Goal: Communication & Community: Answer question/provide support

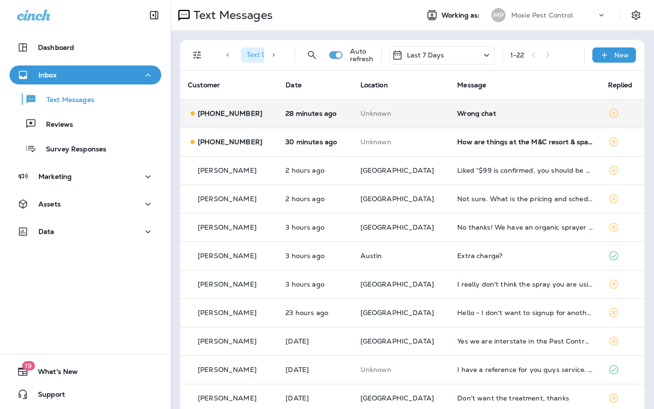
click at [465, 115] on div "Wrong chat" at bounding box center [524, 114] width 135 height 8
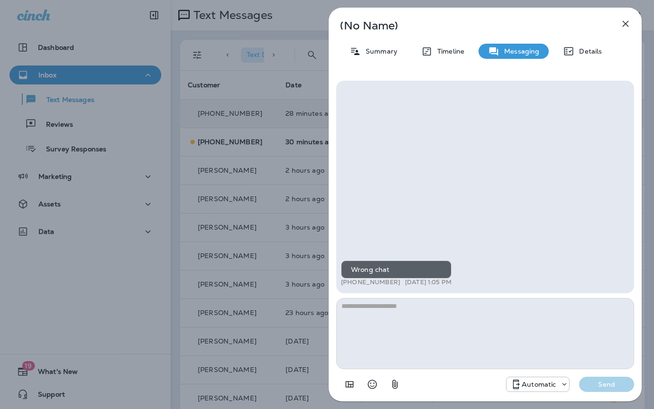
click at [286, 179] on div "(No Name) Summary Timeline Messaging Details Wrong chat +1 (770) 316-3551 [DATE…" at bounding box center [327, 204] width 654 height 409
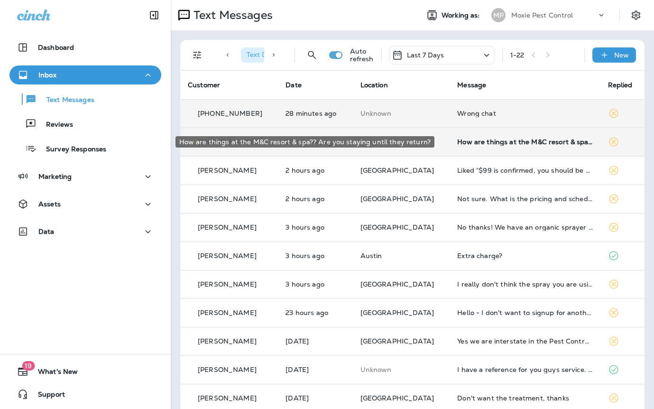
click at [458, 143] on div "How are things at the M&C resort & spa?? Are you staying until they return?" at bounding box center [524, 142] width 135 height 8
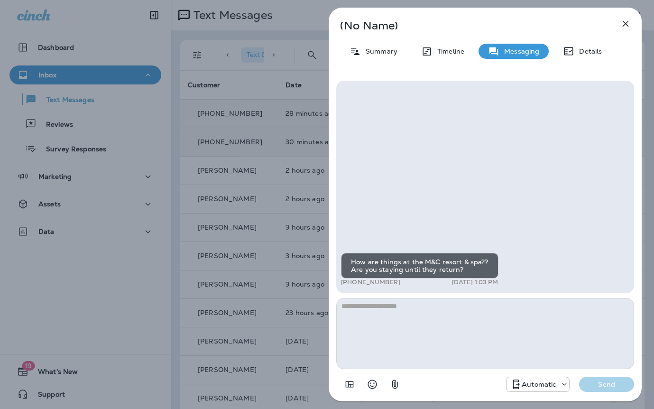
drag, startPoint x: 254, startPoint y: 234, endPoint x: 253, endPoint y: 240, distance: 5.9
click at [253, 240] on div "(No Name) Summary Timeline Messaging Details How are things at the M&C resort &…" at bounding box center [327, 204] width 654 height 409
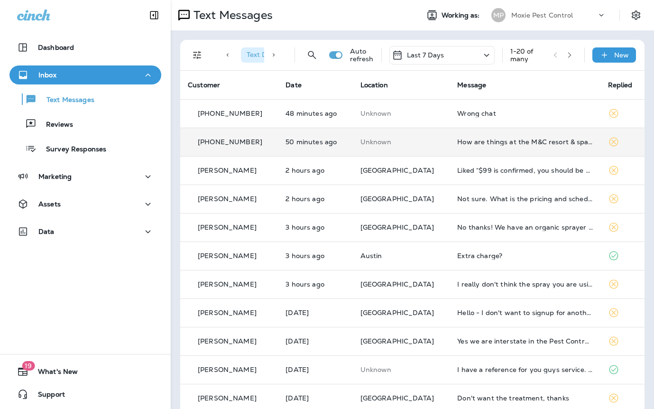
click at [450, 138] on td "How are things at the M&C resort & spa?? Are you staying until they return?" at bounding box center [525, 142] width 150 height 28
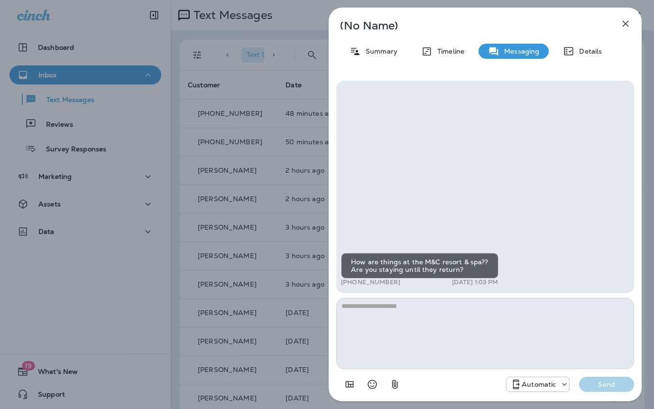
drag, startPoint x: 292, startPoint y: 153, endPoint x: 299, endPoint y: 151, distance: 7.4
click at [292, 153] on div "(No Name) Summary Timeline Messaging Details How are things at the M&C resort &…" at bounding box center [327, 204] width 654 height 409
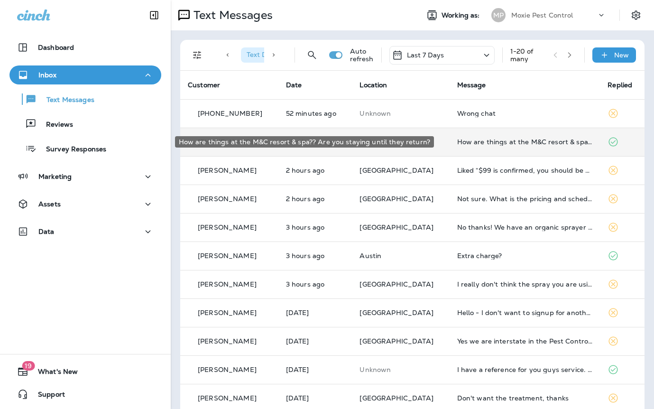
click at [457, 140] on div "How are things at the M&C resort & spa?? Are you staying until they return?" at bounding box center [525, 142] width 136 height 8
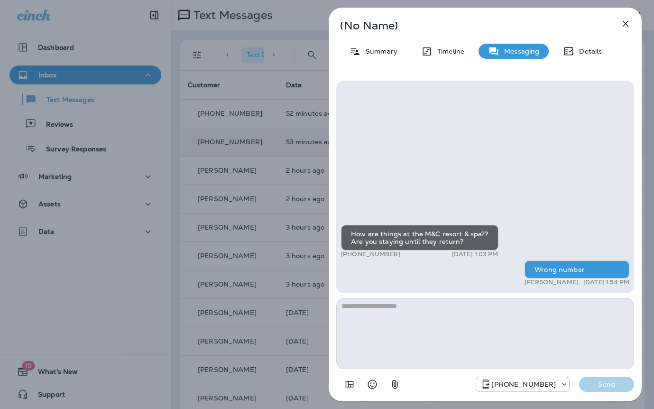
click at [295, 179] on div "(No Name) Summary Timeline Messaging Details How are things at the M&C resort &…" at bounding box center [327, 204] width 654 height 409
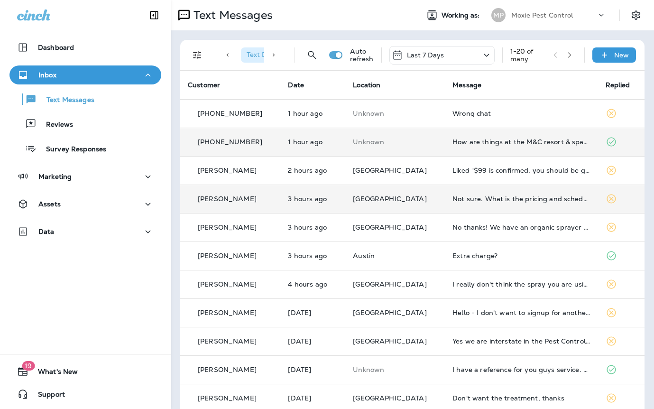
click at [450, 203] on td "Not sure. What is the pricing and schedule?" at bounding box center [521, 199] width 153 height 28
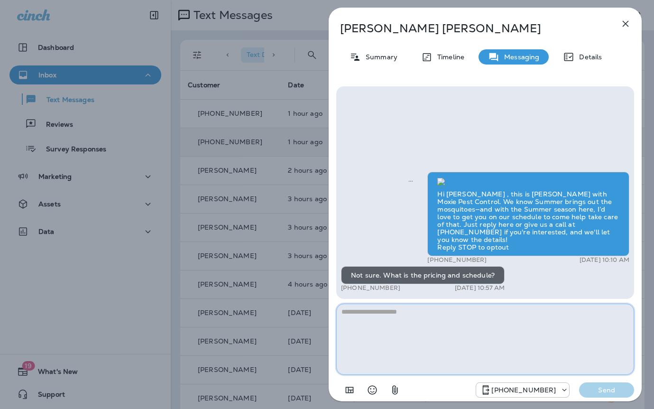
paste textarea "**********"
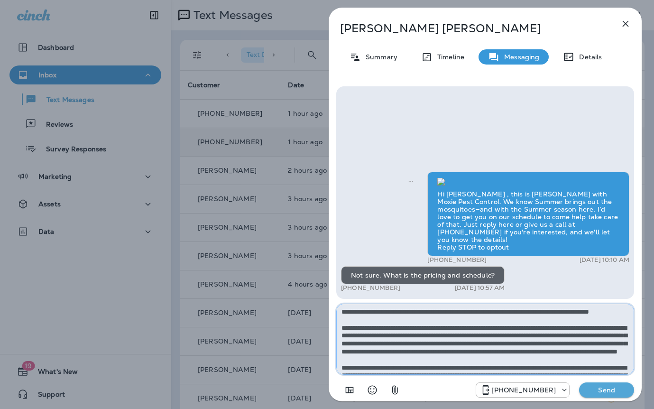
scroll to position [61, 0]
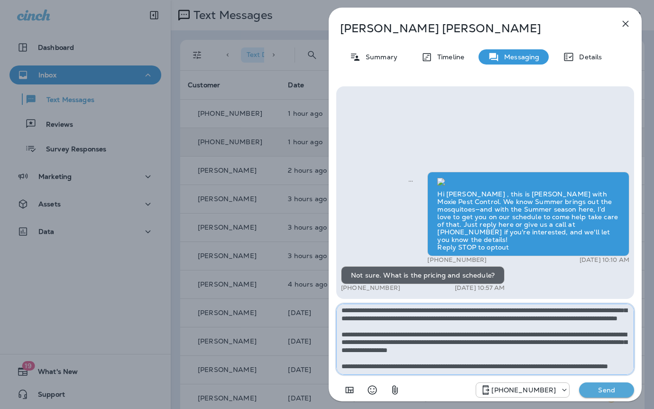
type textarea "**********"
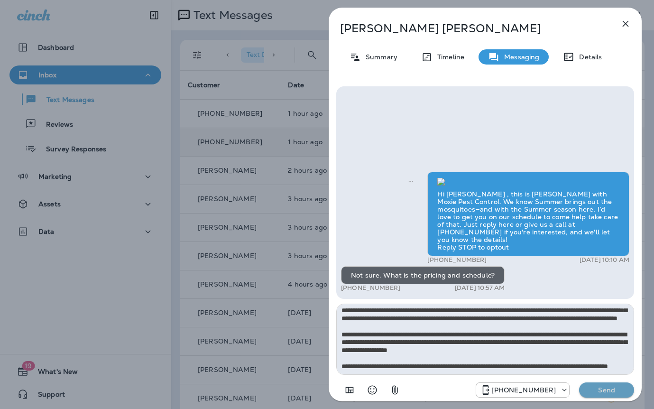
click at [611, 393] on p "Send" at bounding box center [607, 390] width 40 height 9
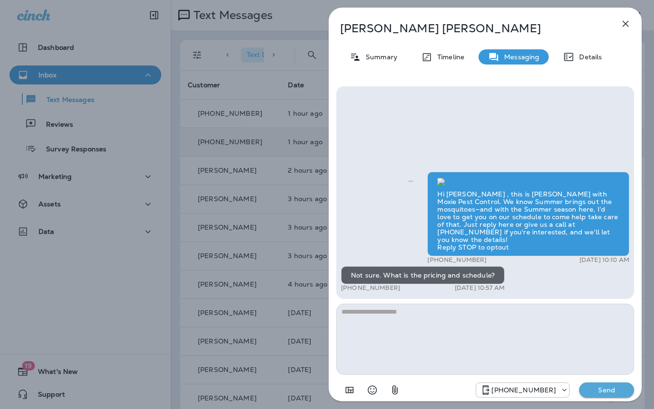
scroll to position [0, 0]
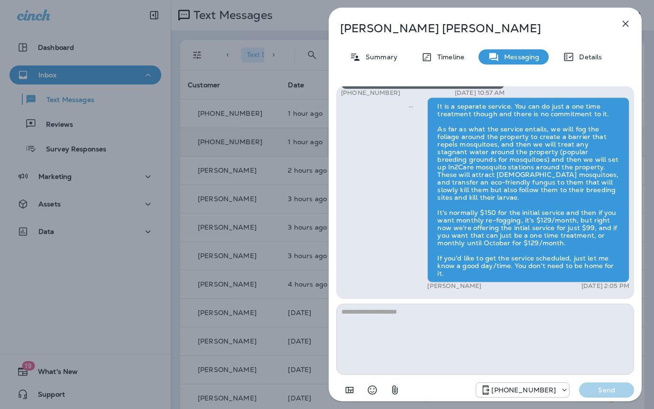
click at [270, 269] on div "Patty Fitzgerald Summary Timeline Messaging Details Hi Patty , this is Steven w…" at bounding box center [327, 204] width 654 height 409
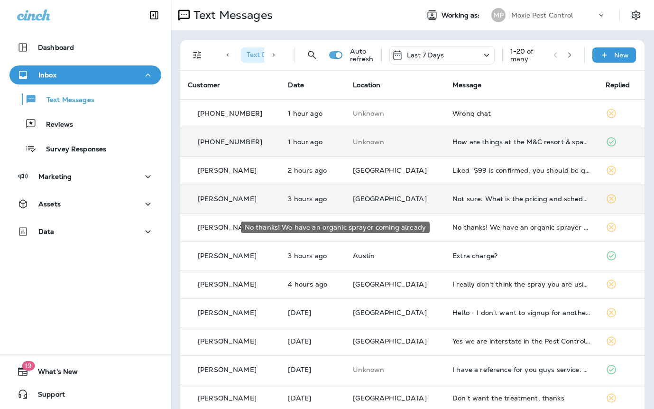
scroll to position [0, 0]
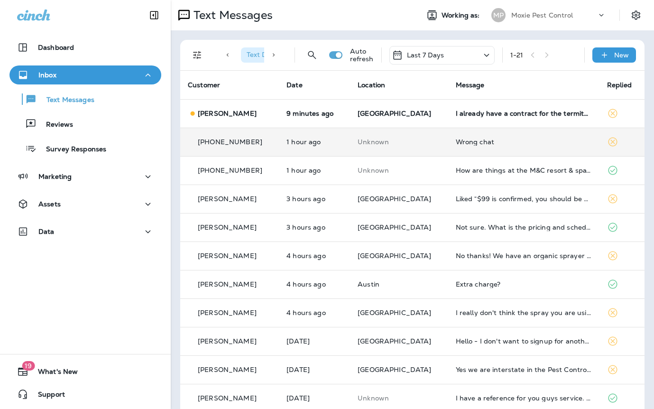
click at [478, 128] on td "Wrong chat" at bounding box center [523, 142] width 151 height 28
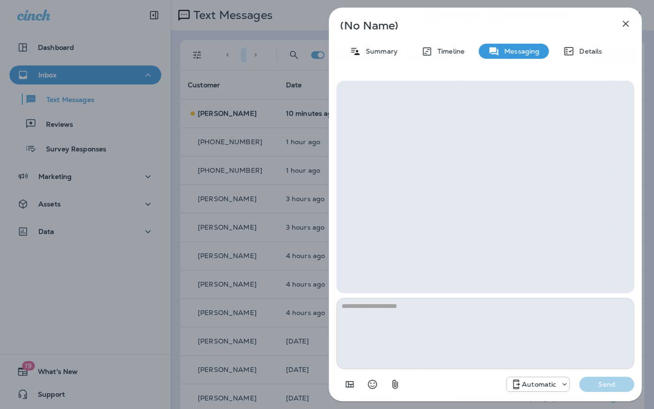
click at [321, 131] on div "(No Name) Summary Timeline Messaging Details Wrong chat +1 (770) 316-3551 [DATE…" at bounding box center [486, 204] width 338 height 409
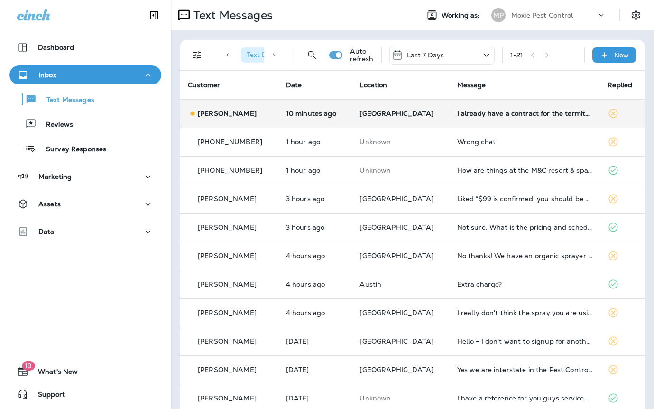
click at [422, 120] on td "[GEOGRAPHIC_DATA]" at bounding box center [400, 113] width 97 height 28
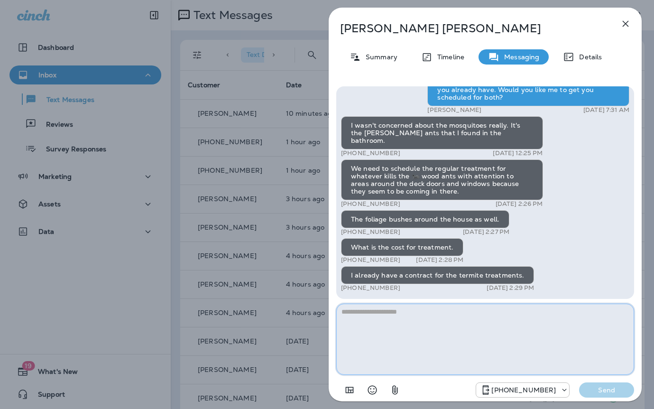
paste textarea "**********"
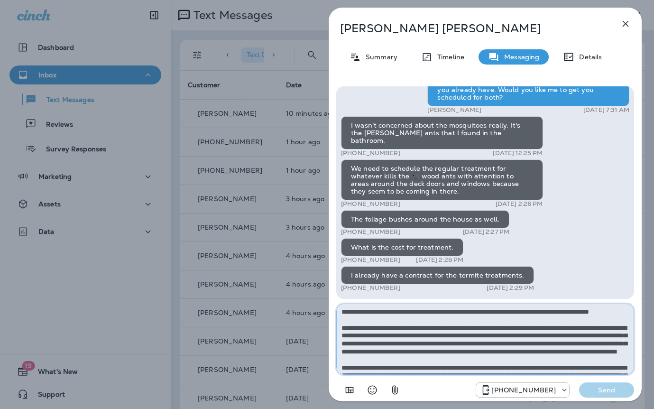
scroll to position [61, 0]
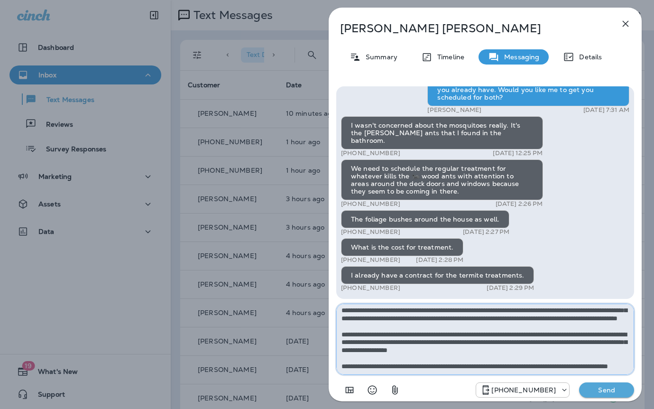
type textarea "**********"
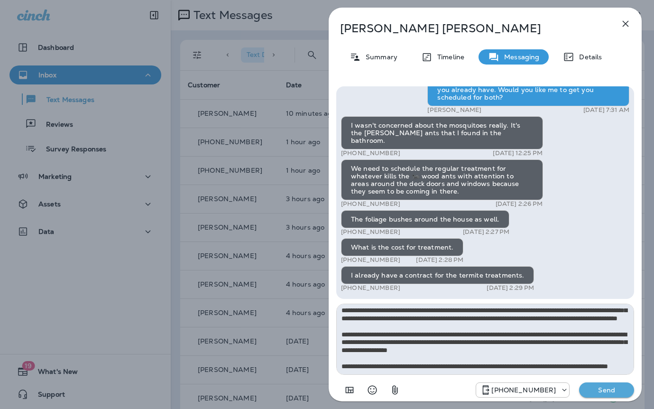
click at [597, 390] on p "Send" at bounding box center [607, 390] width 40 height 9
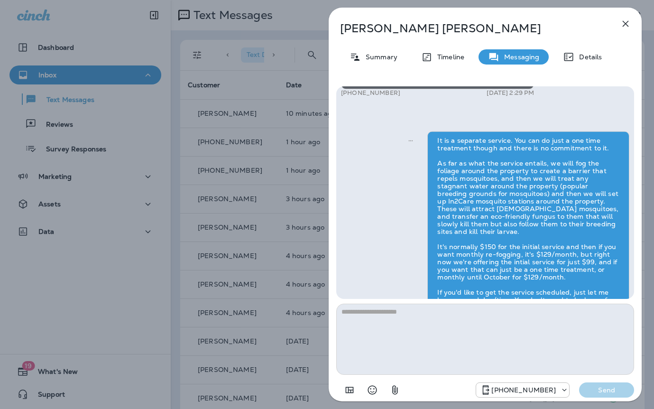
scroll to position [0, 0]
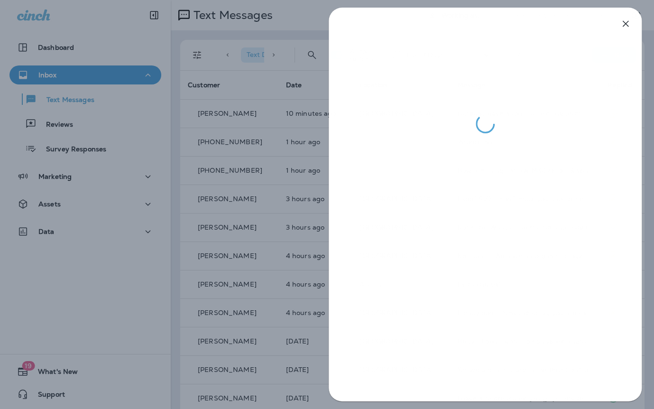
click at [269, 232] on div at bounding box center [327, 204] width 654 height 409
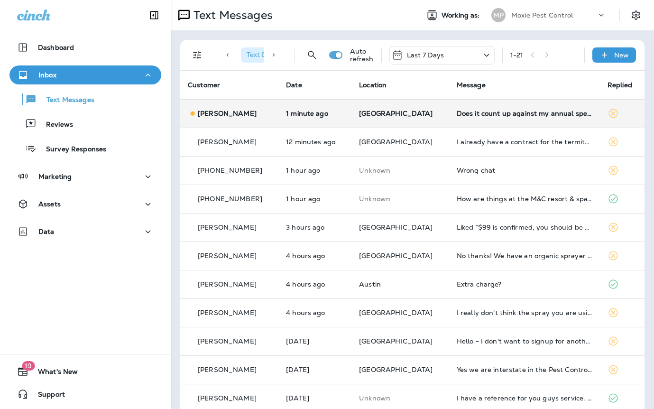
click at [457, 111] on div "Does it count up against my annual spend requirement? And what is the cost?" at bounding box center [525, 114] width 136 height 8
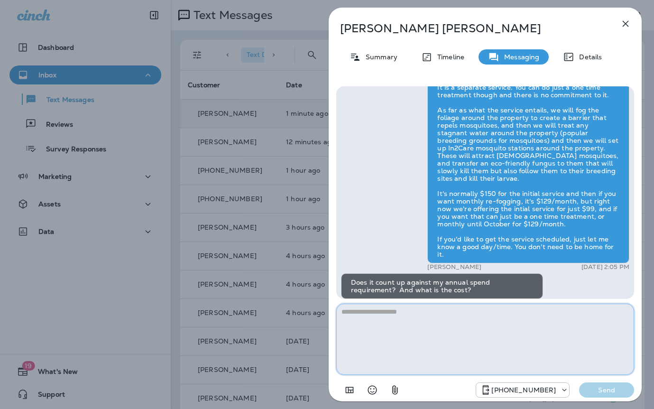
scroll to position [-14, 0]
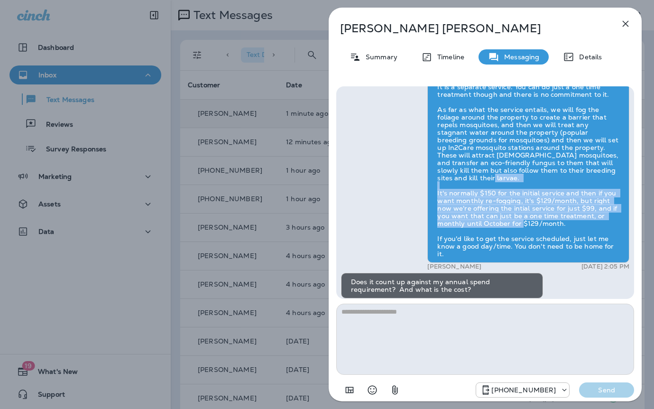
drag, startPoint x: 438, startPoint y: 199, endPoint x: 539, endPoint y: 217, distance: 102.2
click at [567, 229] on div "It is a separate service. You can do just a one time treatment though and there…" at bounding box center [529, 170] width 202 height 185
copy div "t's normally $150 for the initial service and then if you want monthly re-foggi…"
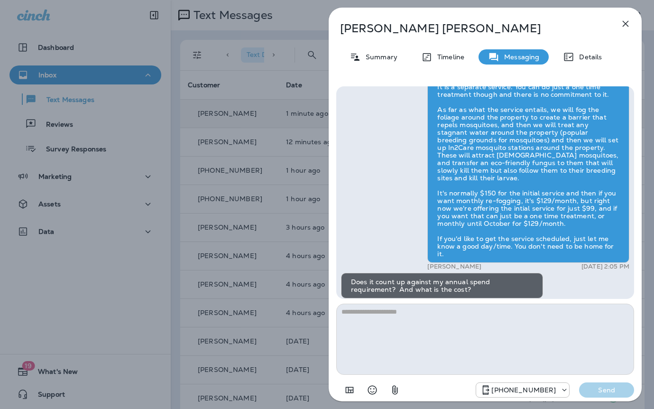
click at [435, 202] on div "It is a separate service. You can do just a one time treatment though and there…" at bounding box center [529, 170] width 202 height 185
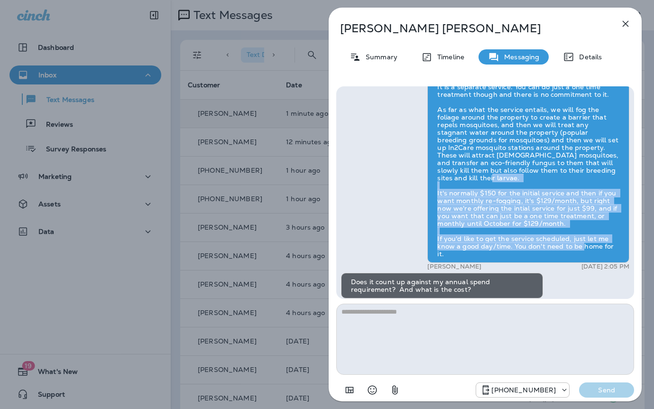
drag, startPoint x: 436, startPoint y: 201, endPoint x: 601, endPoint y: 252, distance: 172.3
click at [617, 256] on div "It is a separate service. You can do just a one time treatment though and there…" at bounding box center [529, 170] width 202 height 185
copy div "It's normally $150 for the initial service and then if you want monthly re-fogg…"
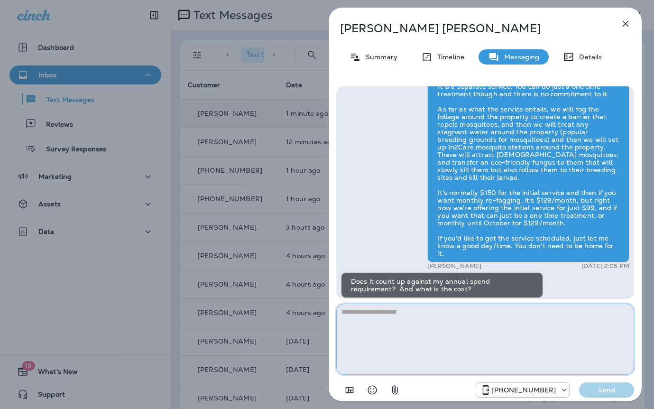
click at [428, 310] on textarea at bounding box center [485, 339] width 298 height 71
paste textarea "**********"
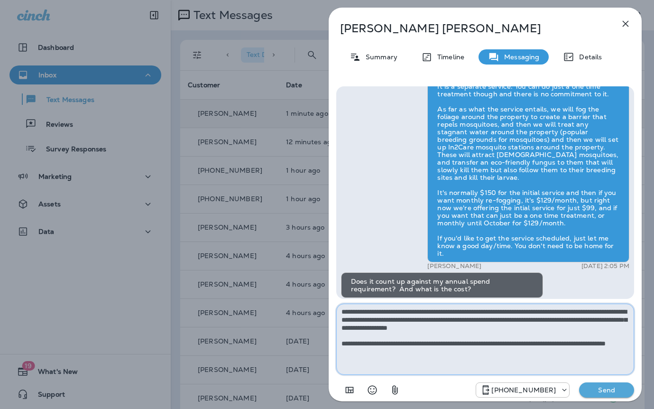
type textarea "**********"
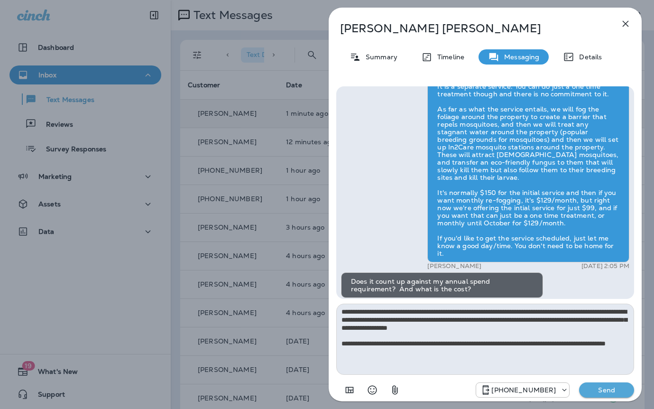
click at [611, 391] on p "Send" at bounding box center [607, 390] width 40 height 9
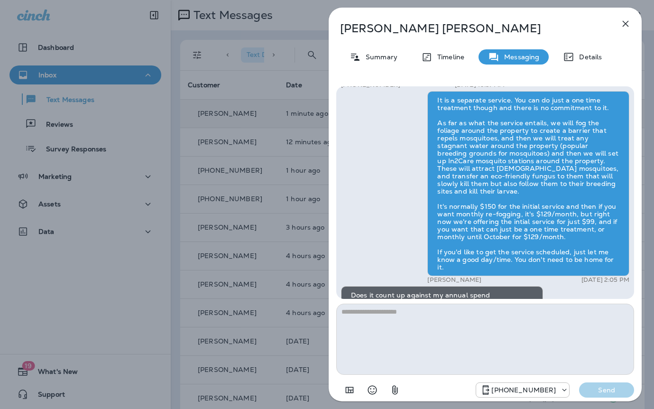
scroll to position [0, 0]
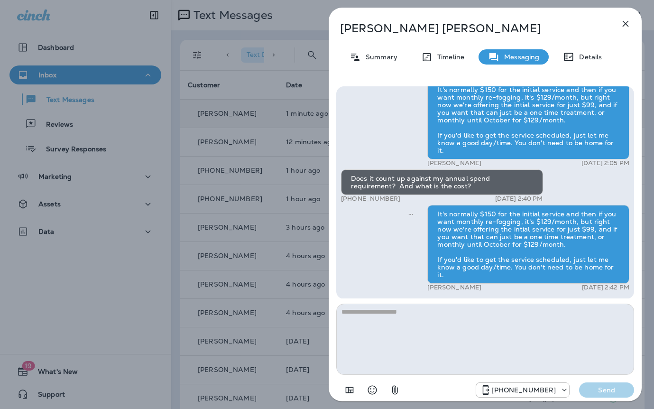
click at [348, 162] on div "Hi Patty , this is Steven with Moxie Pest Control. We know Summer brings out th…" at bounding box center [485, 73] width 289 height 442
click at [320, 157] on div "Patty Fitzgerald Summary Timeline Messaging Details Hi Patty , this is Steven w…" at bounding box center [327, 204] width 654 height 409
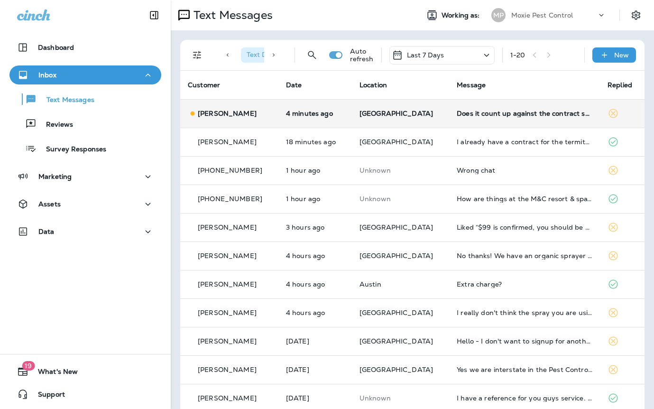
click at [494, 117] on td "Does it count up against the contract spending obligations?" at bounding box center [524, 113] width 151 height 28
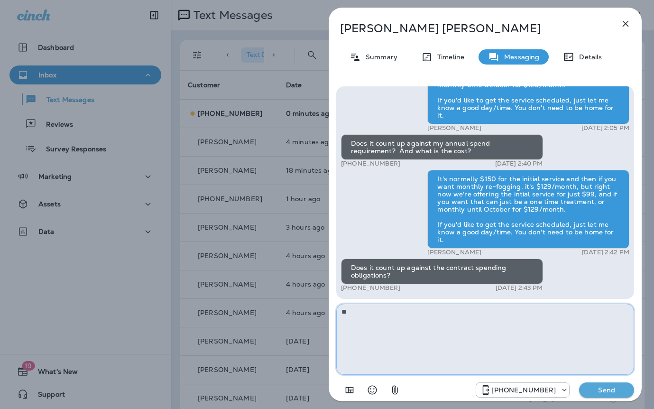
type textarea "*"
type textarea "**********"
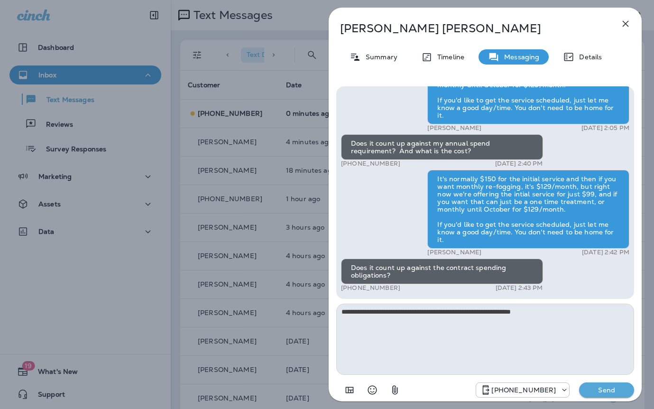
click at [611, 394] on p "Send" at bounding box center [607, 390] width 40 height 9
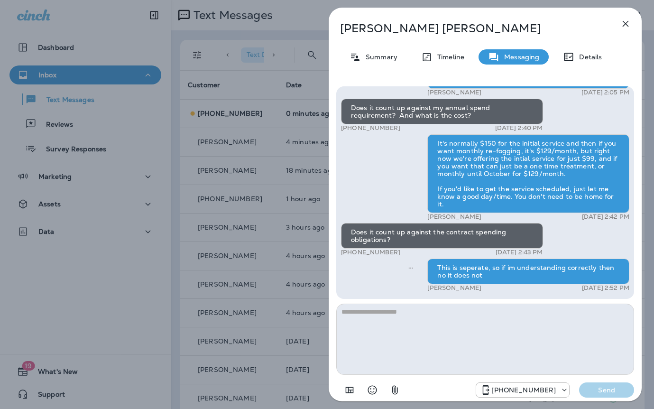
click at [296, 238] on div "Patty Fitzgerald Summary Timeline Messaging Details Hi Patty , this is Steven w…" at bounding box center [327, 204] width 654 height 409
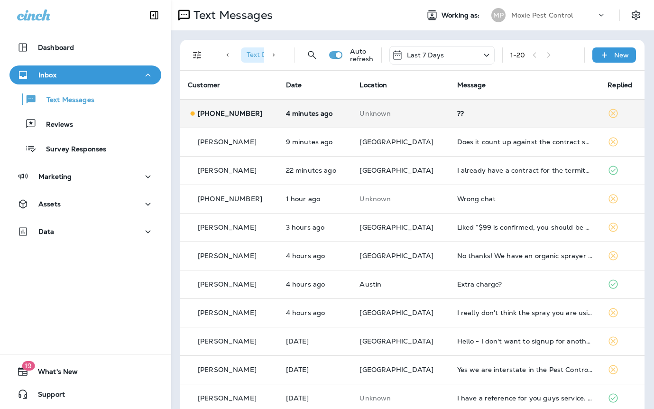
click at [466, 110] on div "??" at bounding box center [525, 114] width 136 height 8
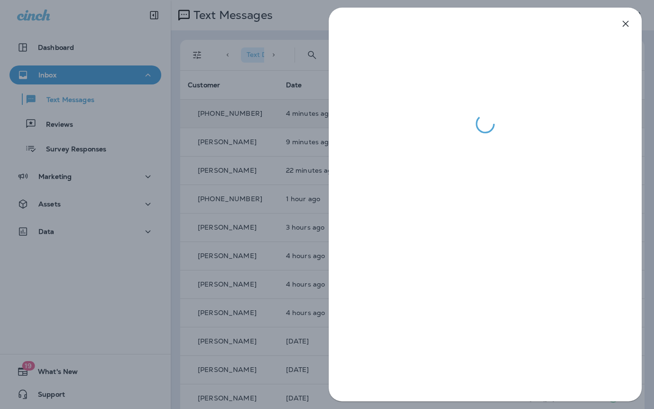
click at [310, 180] on div at bounding box center [327, 204] width 654 height 409
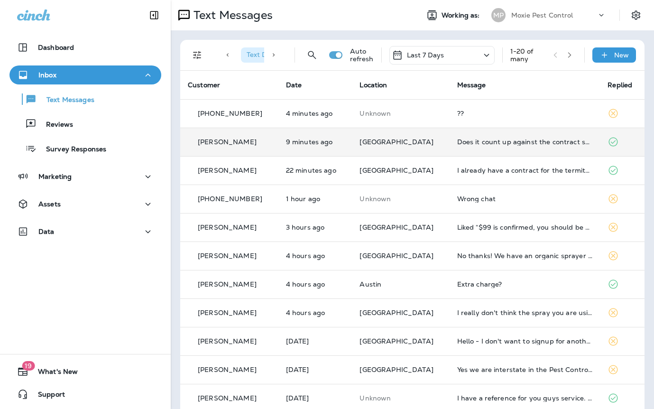
click at [484, 150] on td "Does it count up against the contract spending obligations?" at bounding box center [525, 142] width 151 height 28
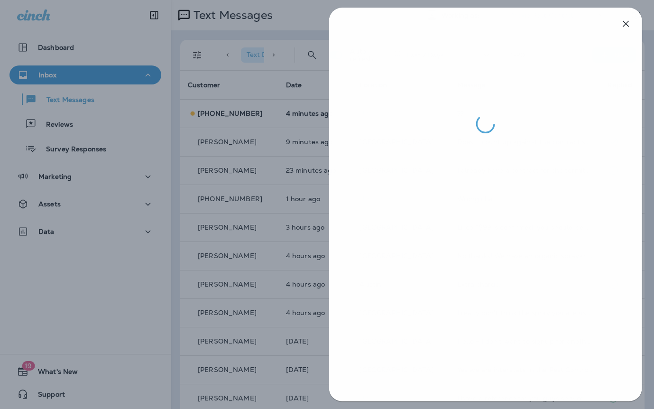
click at [275, 173] on div at bounding box center [327, 204] width 654 height 409
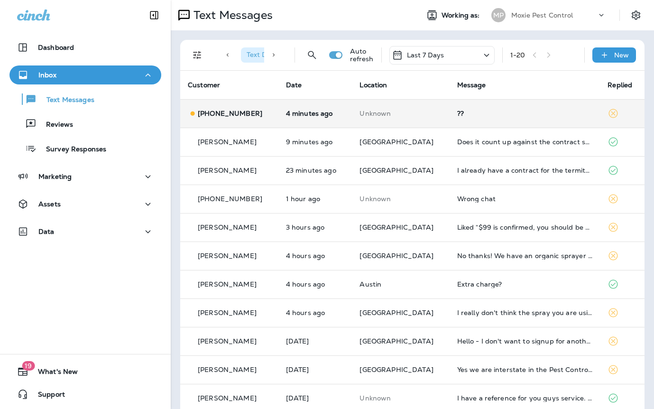
click at [476, 120] on td "??" at bounding box center [525, 113] width 151 height 28
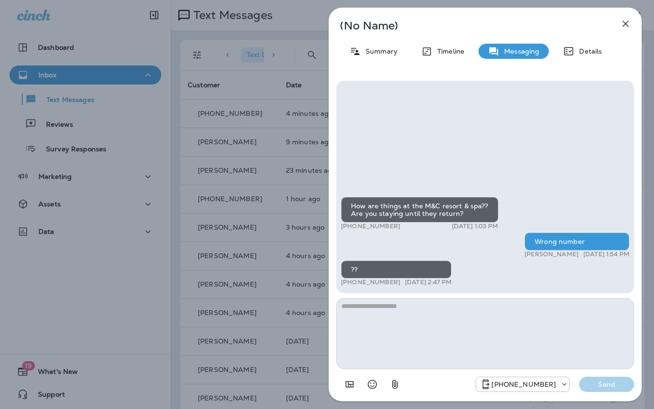
click at [272, 151] on div "(No Name) Summary Timeline Messaging Details How are things at the M&C resort &…" at bounding box center [327, 204] width 654 height 409
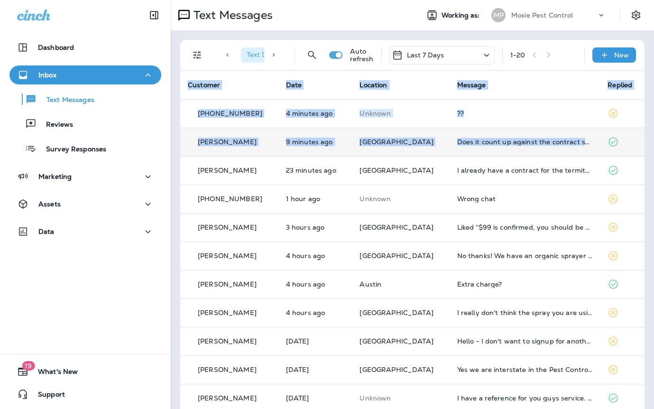
click at [454, 146] on td "Does it count up against the contract spending obligations?" at bounding box center [525, 142] width 151 height 28
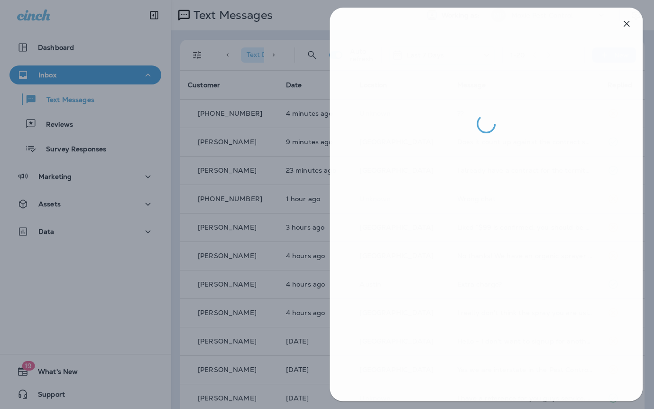
click at [264, 123] on div at bounding box center [328, 204] width 654 height 409
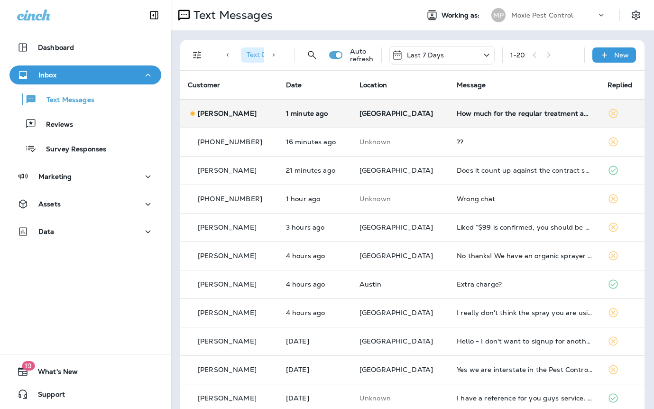
click at [482, 99] on td "How much for the regular treatment and the mosquito treatment until October per…" at bounding box center [524, 113] width 151 height 28
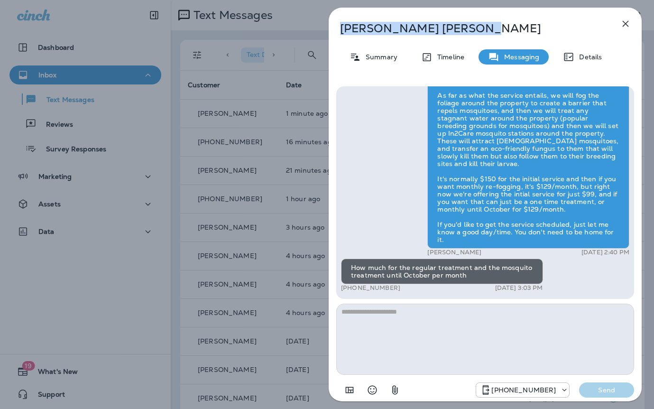
drag, startPoint x: 406, startPoint y: 24, endPoint x: 326, endPoint y: 23, distance: 79.3
click at [326, 23] on div "Dana Hartwell Summary Timeline Messaging Details Exciting News! Joshua’s Pest C…" at bounding box center [486, 204] width 338 height 409
copy p "Dana Hartwell"
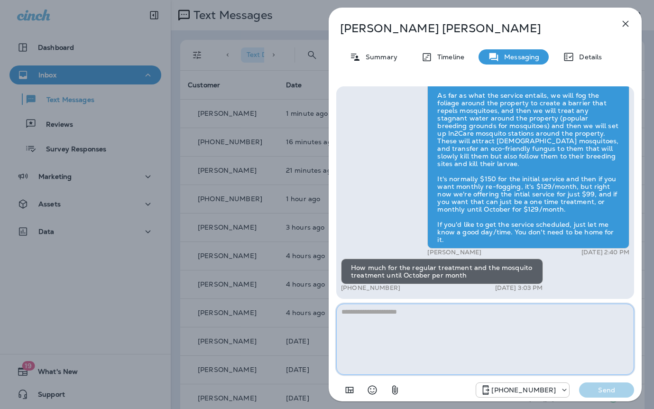
click at [411, 320] on textarea at bounding box center [485, 339] width 298 height 71
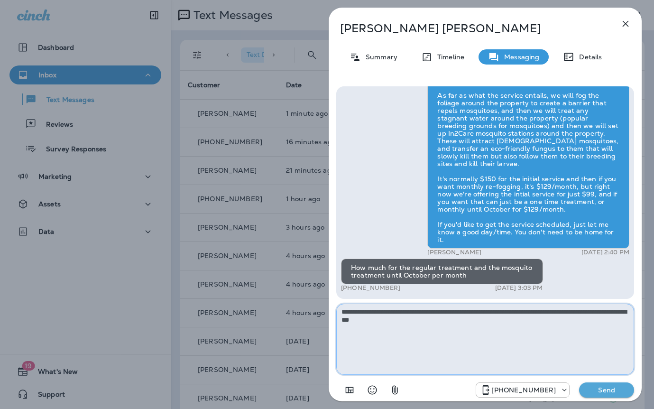
type textarea "**********"
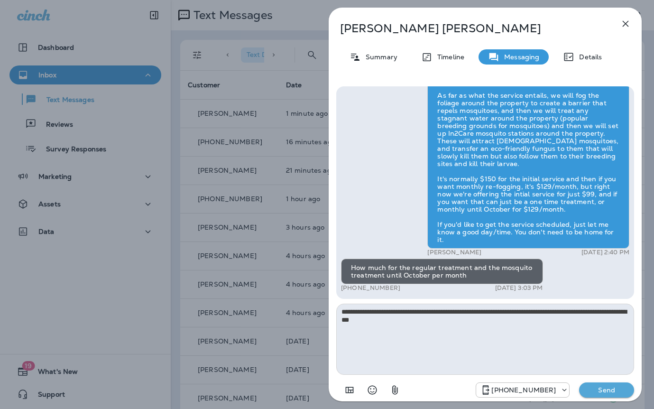
click at [616, 389] on p "Send" at bounding box center [607, 390] width 40 height 9
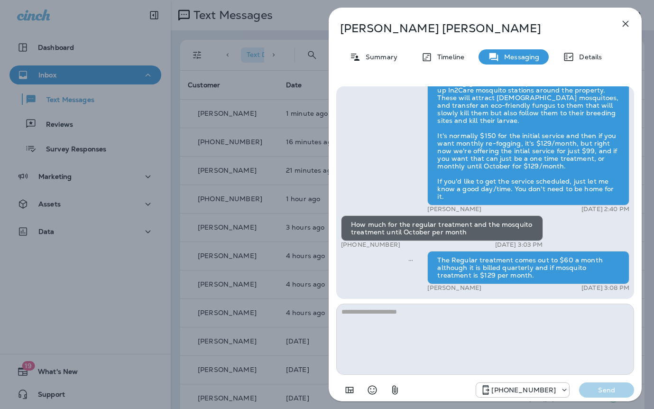
click at [253, 117] on div "Dana Hartwell Summary Timeline Messaging Details Exciting News! Joshua’s Pest C…" at bounding box center [327, 204] width 654 height 409
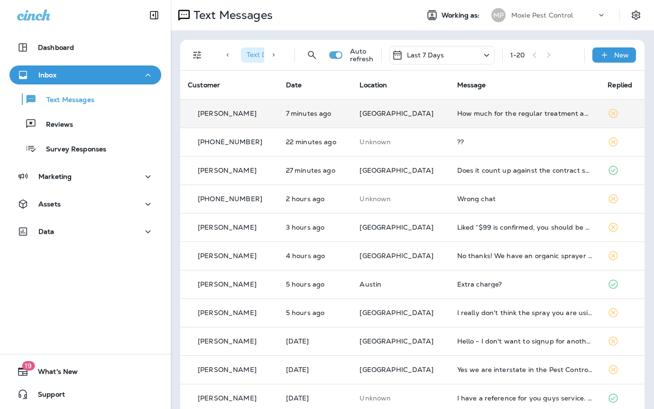
click at [432, 105] on td "[GEOGRAPHIC_DATA]" at bounding box center [400, 113] width 97 height 28
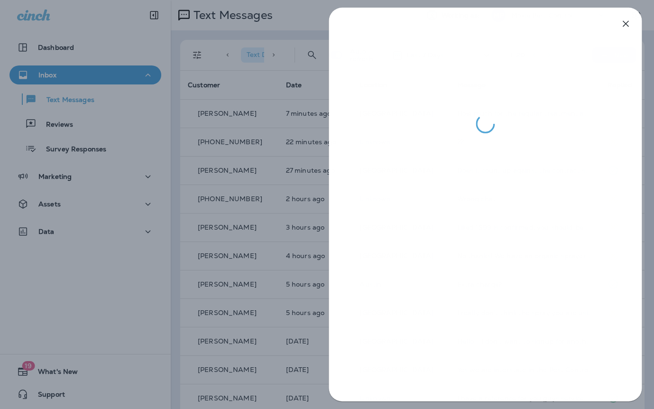
click at [261, 171] on div at bounding box center [327, 204] width 654 height 409
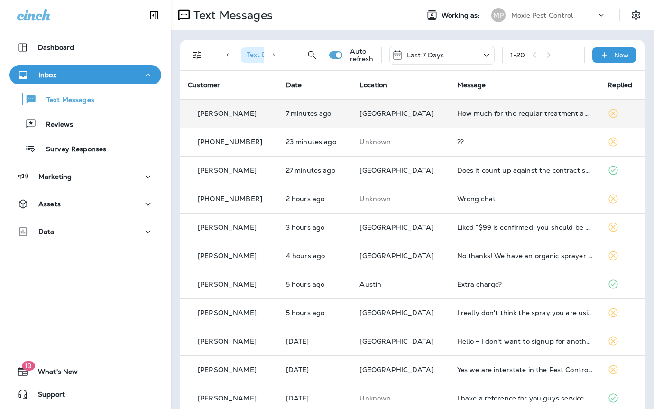
click at [398, 112] on span "[GEOGRAPHIC_DATA]" at bounding box center [397, 113] width 74 height 9
click at [482, 116] on div "How much for the regular treatment and the mosquito treatment until October per…" at bounding box center [525, 114] width 136 height 8
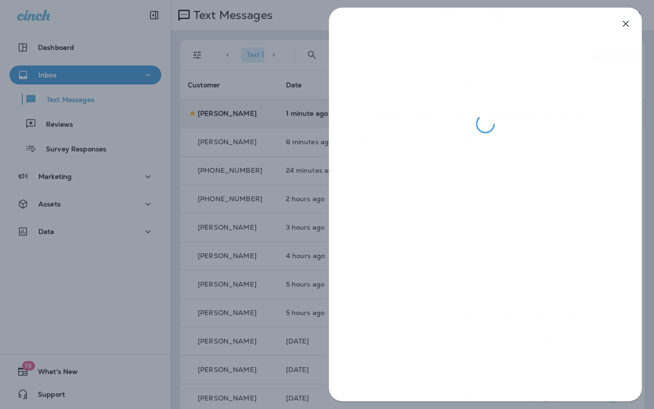
click at [265, 119] on div at bounding box center [327, 204] width 654 height 409
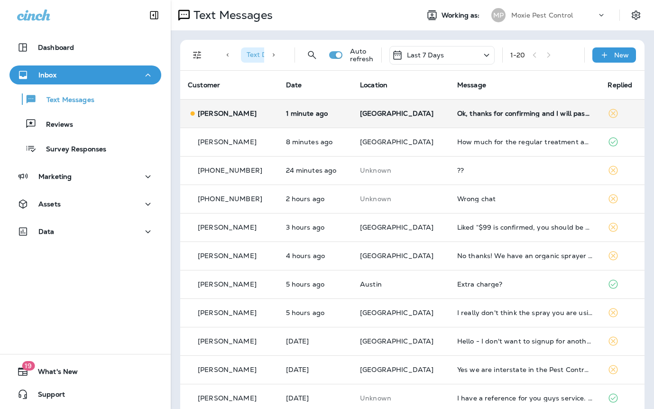
click at [450, 109] on td "Ok, thanks for confirming and I will pass on this ." at bounding box center [525, 113] width 151 height 28
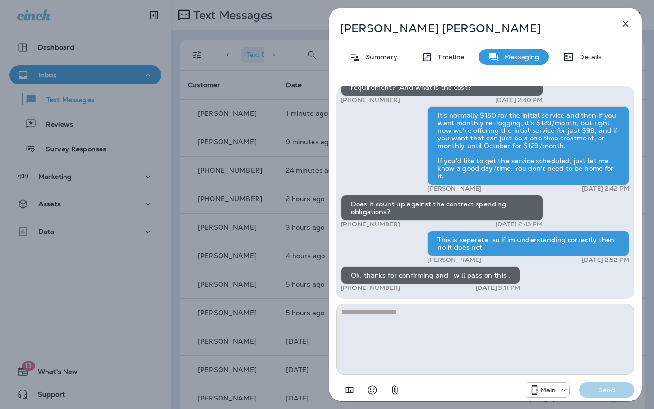
click at [329, 139] on div "Hi Patty , this is Steven with Moxie Pest Control. We know Summer brings out th…" at bounding box center [485, 243] width 313 height 328
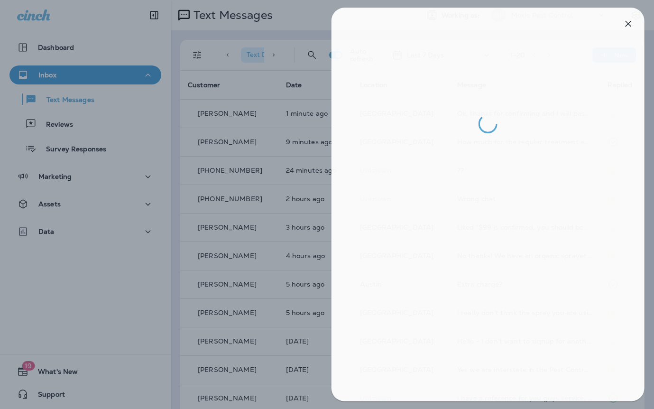
click at [279, 137] on div at bounding box center [330, 204] width 654 height 409
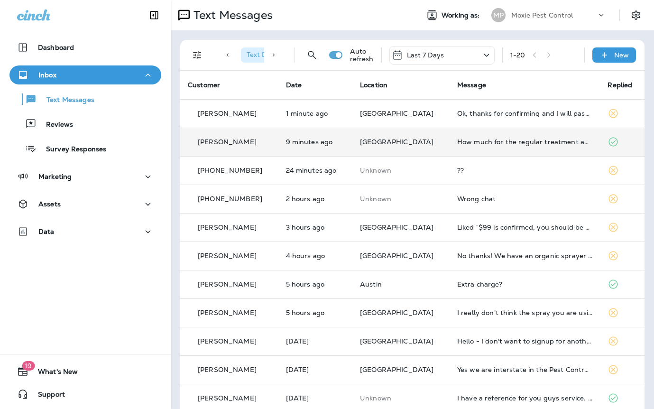
click at [450, 140] on td "How much for the regular treatment and the mosquito treatment until October per…" at bounding box center [525, 142] width 151 height 28
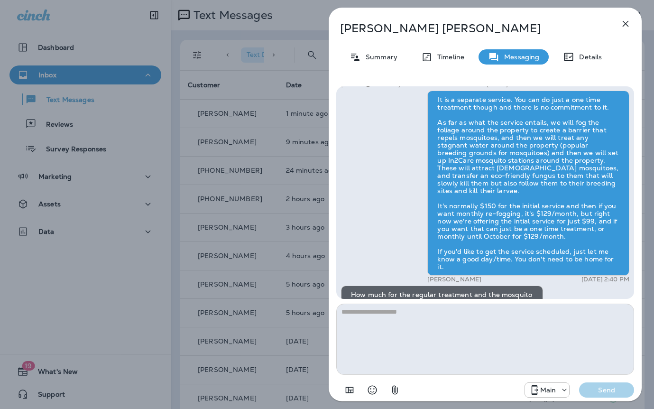
scroll to position [-70, 0]
click at [242, 161] on div "Dana Hartwell Summary Timeline Messaging Details Exciting News! Joshua’s Pest C…" at bounding box center [327, 204] width 654 height 409
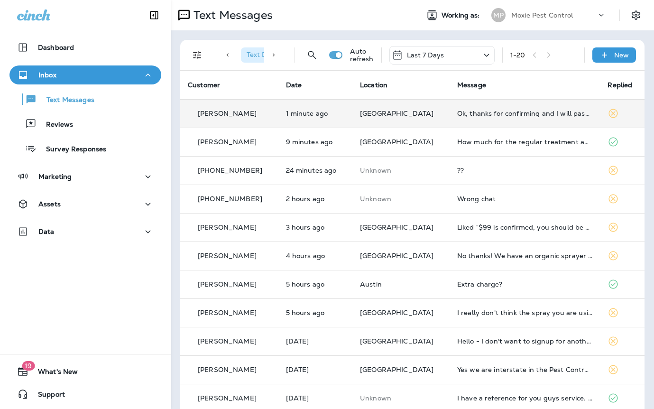
click at [452, 117] on td "Ok, thanks for confirming and I will pass on this ." at bounding box center [525, 113] width 151 height 28
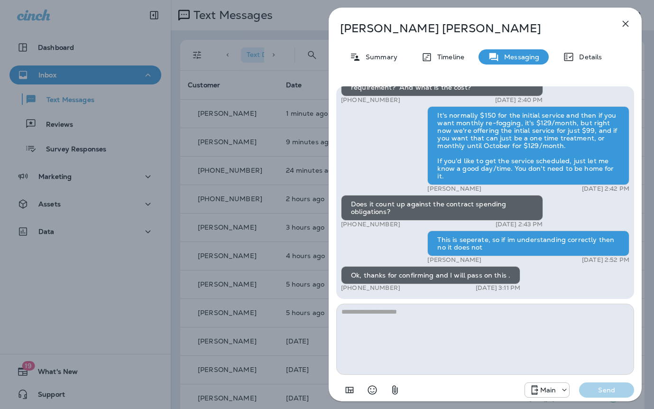
click at [295, 103] on div "[PERSON_NAME] Summary Timeline Messaging Details Hi [PERSON_NAME] , this is [PE…" at bounding box center [327, 204] width 654 height 409
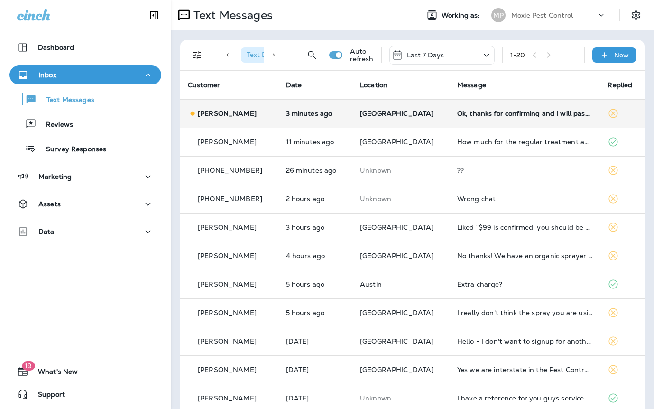
click at [450, 110] on td "Ok, thanks for confirming and I will pass on this ." at bounding box center [525, 113] width 151 height 28
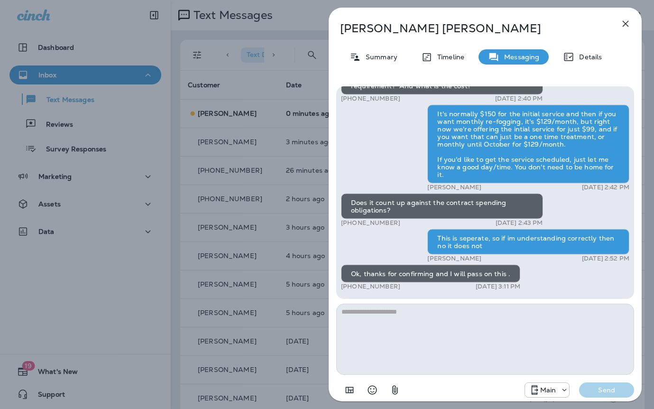
click at [308, 121] on div "[PERSON_NAME] Summary Timeline Messaging Details Hi [PERSON_NAME] , this is [PE…" at bounding box center [327, 204] width 654 height 409
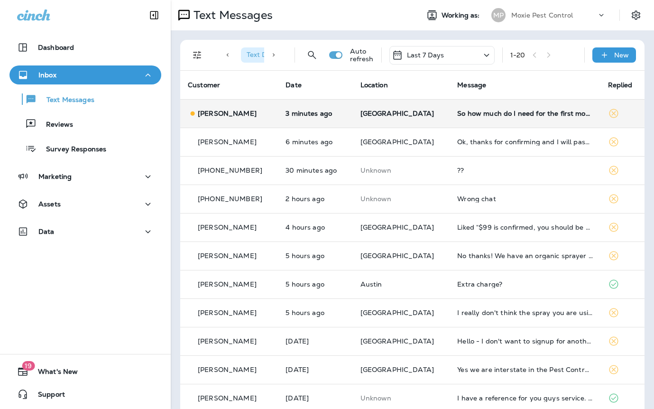
click at [494, 113] on div "So how much do I need for the first month the day of treatment" at bounding box center [524, 114] width 135 height 8
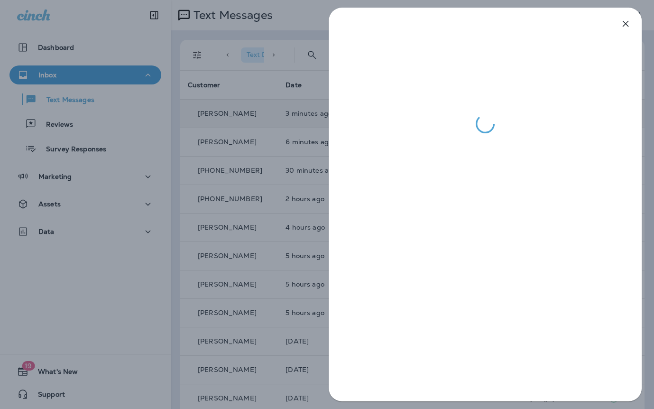
click at [280, 141] on div at bounding box center [327, 204] width 654 height 409
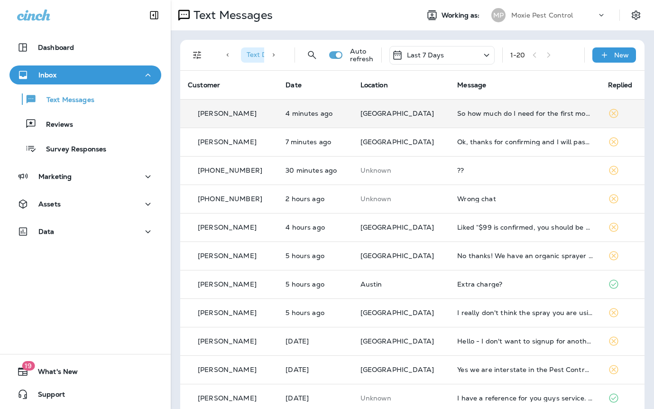
click at [426, 118] on td "[GEOGRAPHIC_DATA]" at bounding box center [401, 113] width 97 height 28
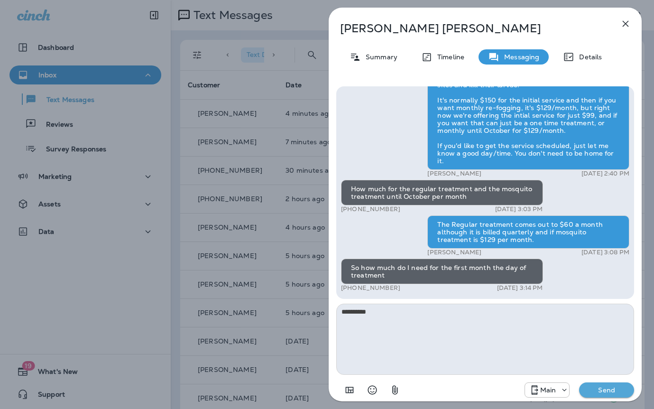
type textarea "*********"
click at [598, 392] on p "Send" at bounding box center [607, 390] width 40 height 9
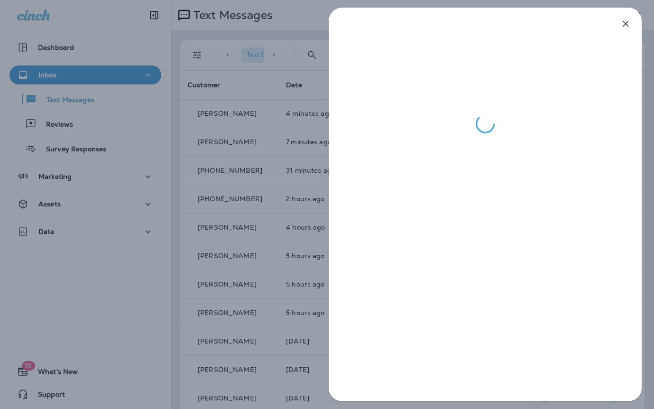
click at [285, 132] on div at bounding box center [327, 204] width 654 height 409
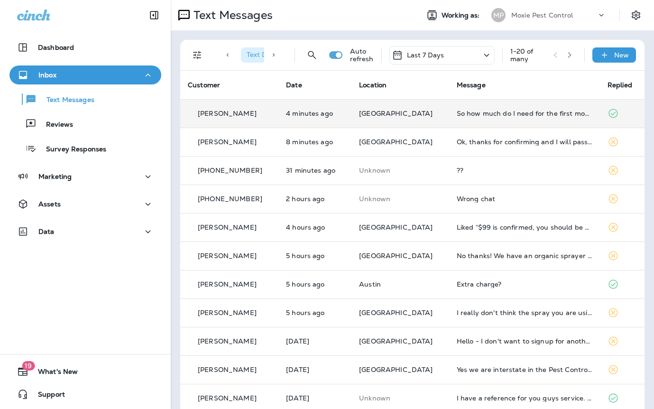
click at [523, 121] on td "So how much do I need for the first month the day of treatment" at bounding box center [524, 113] width 151 height 28
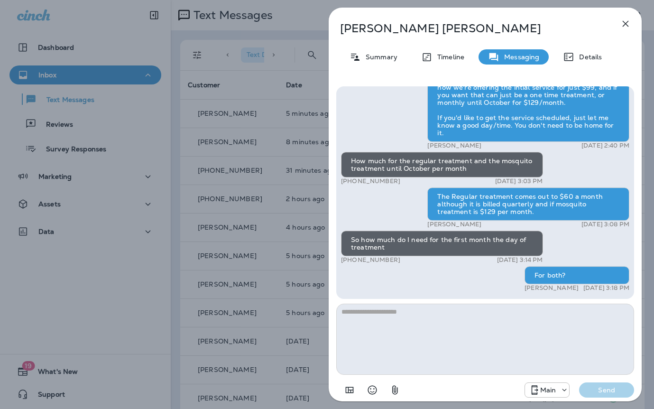
click at [245, 171] on div "[PERSON_NAME] Summary Timeline Messaging Details Exciting News! [PERSON_NAME]’s…" at bounding box center [327, 204] width 654 height 409
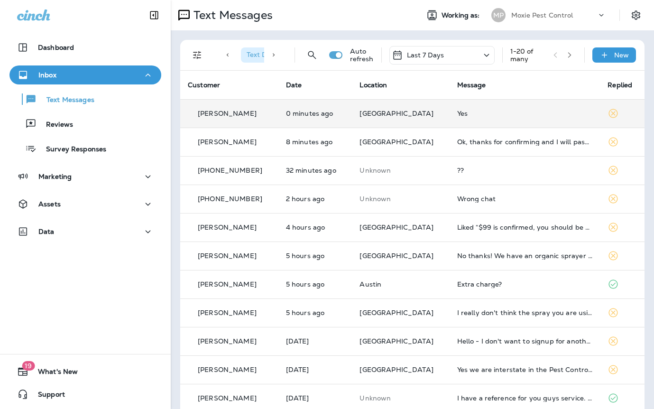
click at [500, 118] on td "Yes" at bounding box center [525, 113] width 151 height 28
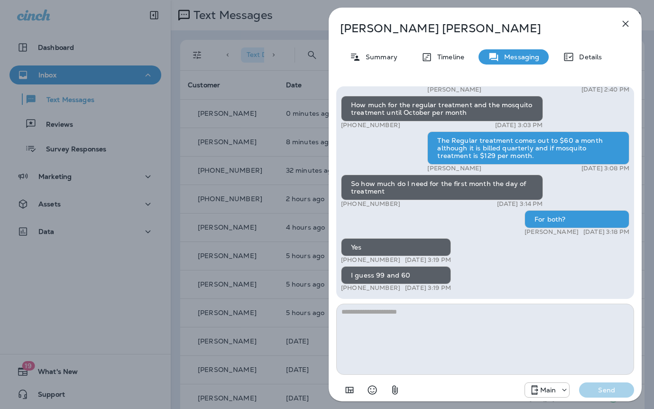
click at [398, 323] on textarea at bounding box center [485, 339] width 298 height 71
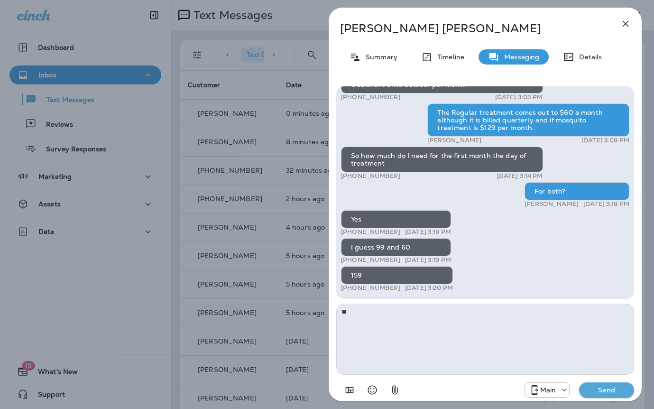
type textarea "*"
type textarea "**********"
click at [617, 392] on p "Send" at bounding box center [607, 390] width 40 height 9
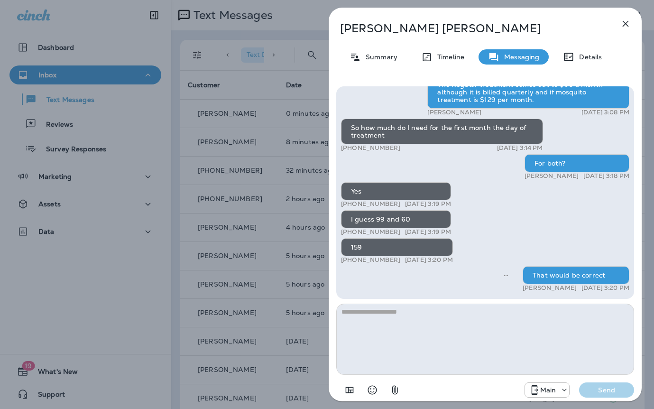
click at [294, 159] on div "[PERSON_NAME] Summary Timeline Messaging Details Exciting News! [PERSON_NAME]’s…" at bounding box center [327, 204] width 654 height 409
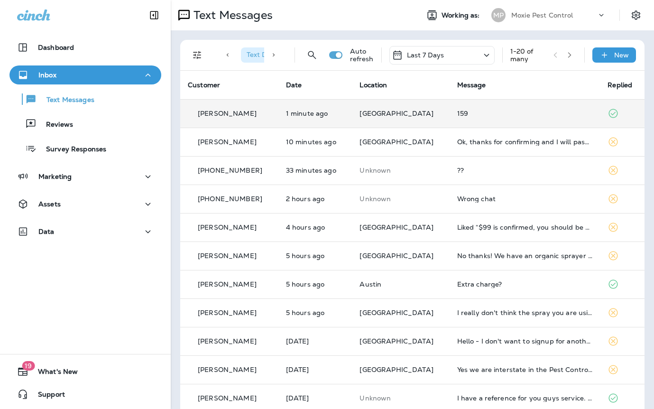
click at [477, 121] on td "159" at bounding box center [525, 113] width 151 height 28
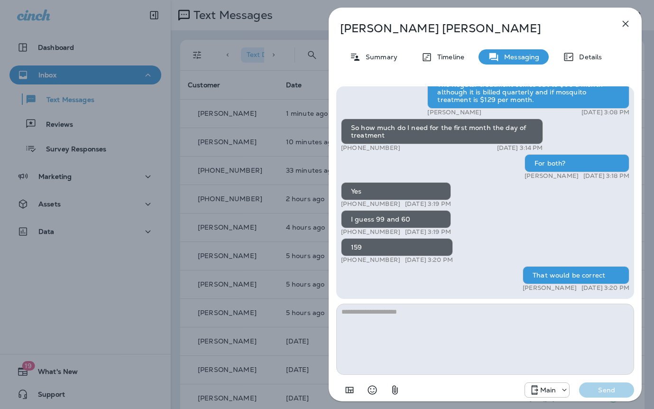
click at [252, 154] on div "[PERSON_NAME] Summary Timeline Messaging Details Exciting News! [PERSON_NAME]’s…" at bounding box center [327, 204] width 654 height 409
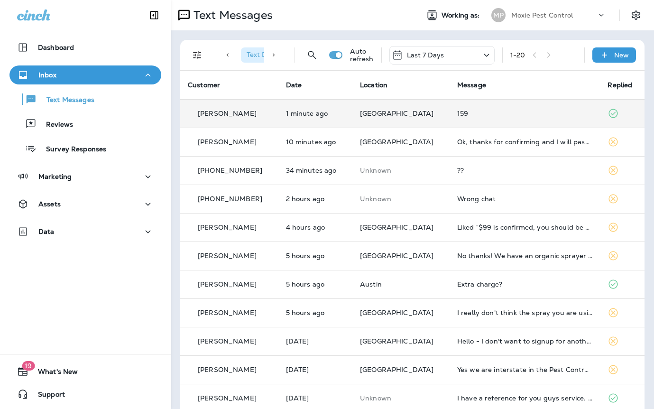
click at [473, 117] on td "159" at bounding box center [525, 113] width 151 height 28
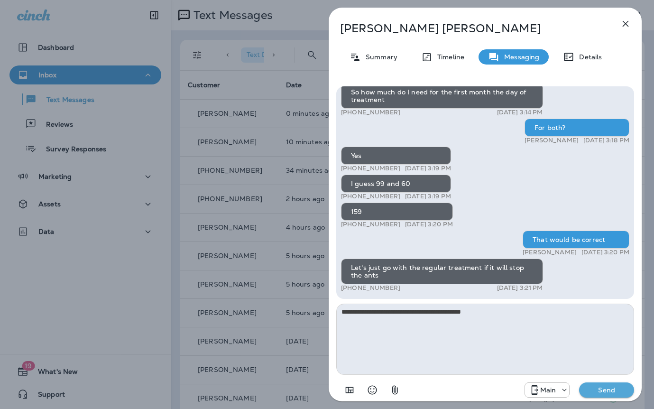
type textarea "**********"
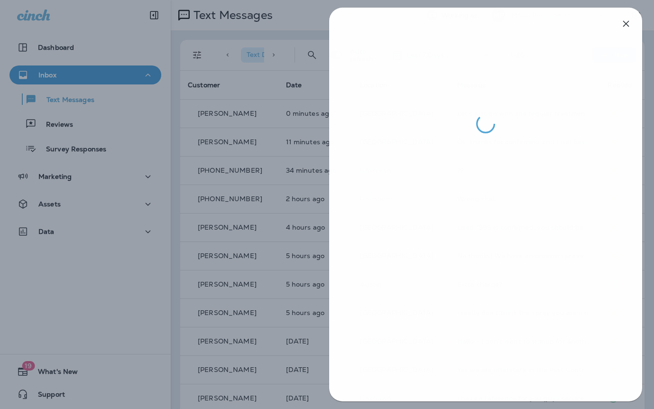
click at [288, 234] on div at bounding box center [327, 204] width 654 height 409
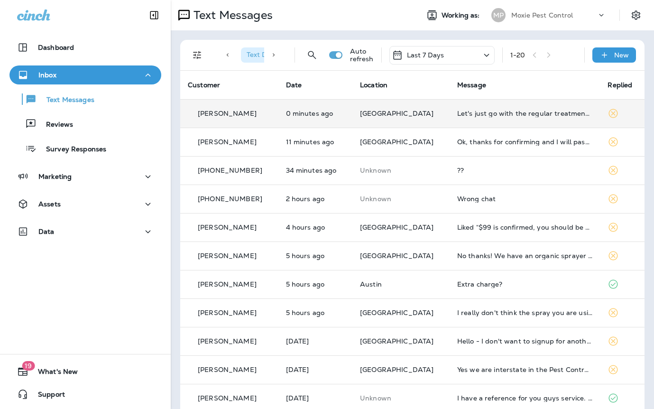
click at [508, 121] on td "Let's just go with the regular treatment if it will stop the ants" at bounding box center [525, 113] width 151 height 28
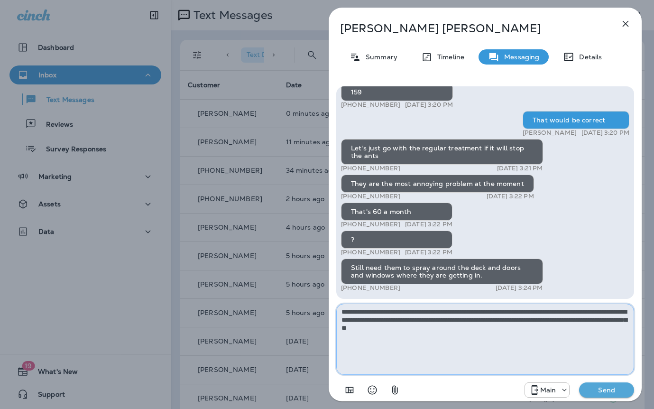
type textarea "**********"
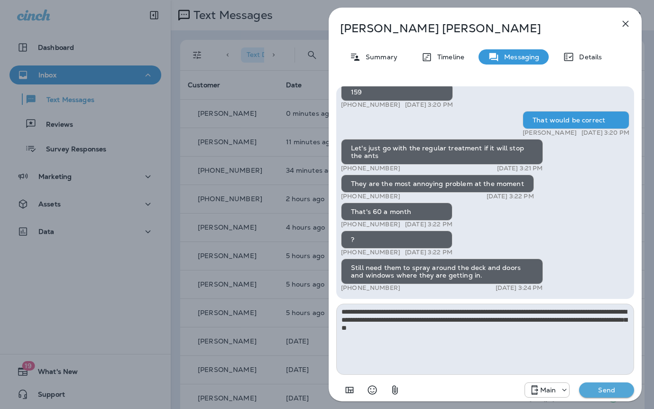
click at [615, 389] on p "Send" at bounding box center [607, 390] width 40 height 9
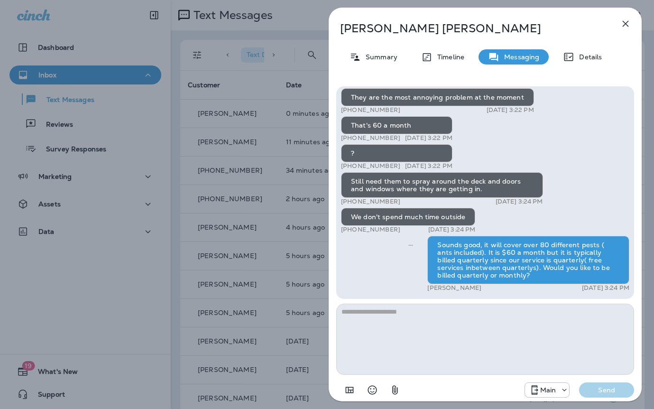
click at [294, 225] on div "Dana Hartwell Summary Timeline Messaging Details Exciting News! Joshua’s Pest C…" at bounding box center [327, 204] width 654 height 409
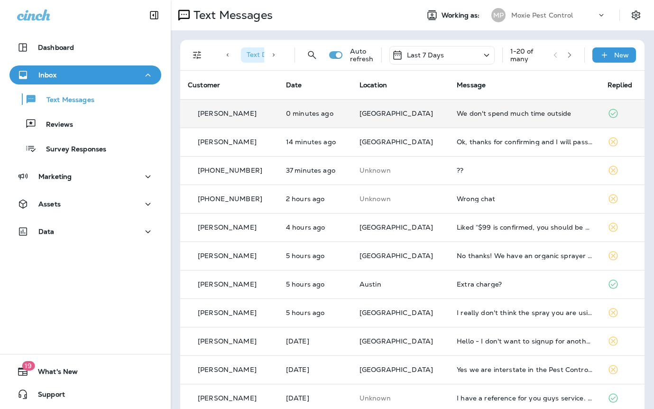
click at [318, 112] on p "0 minutes ago" at bounding box center [315, 114] width 58 height 8
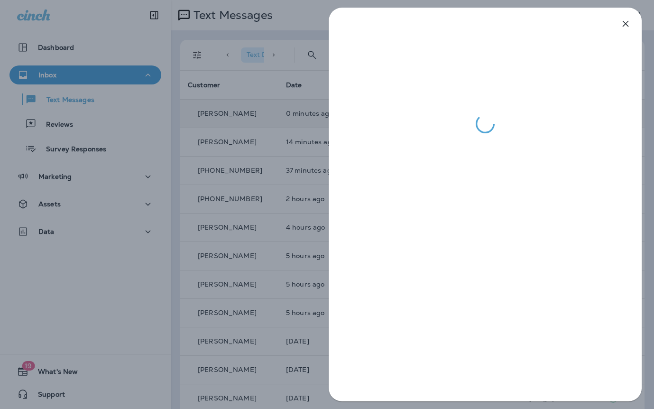
click at [266, 177] on div at bounding box center [327, 204] width 654 height 409
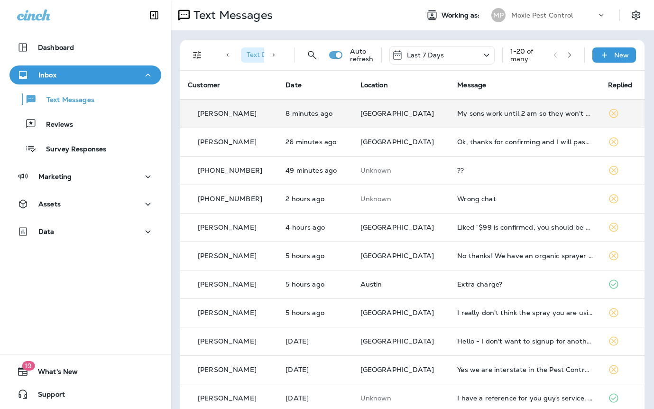
click at [450, 109] on td "My sons work until 2 am so they won't be up very early and I'm on the same basi…" at bounding box center [525, 113] width 150 height 28
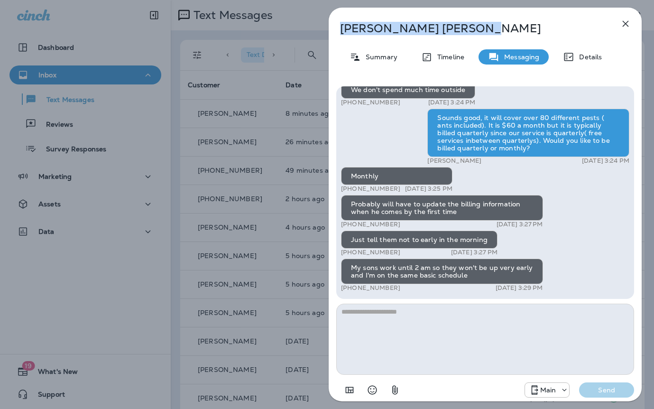
drag, startPoint x: 421, startPoint y: 28, endPoint x: 346, endPoint y: 26, distance: 75.0
click at [343, 26] on p "Dana Hartwell" at bounding box center [469, 28] width 259 height 13
copy p "Dana Hartwell"
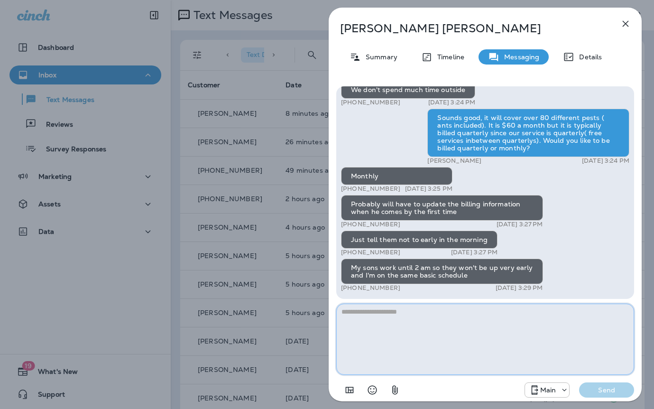
click at [438, 322] on textarea at bounding box center [485, 339] width 298 height 71
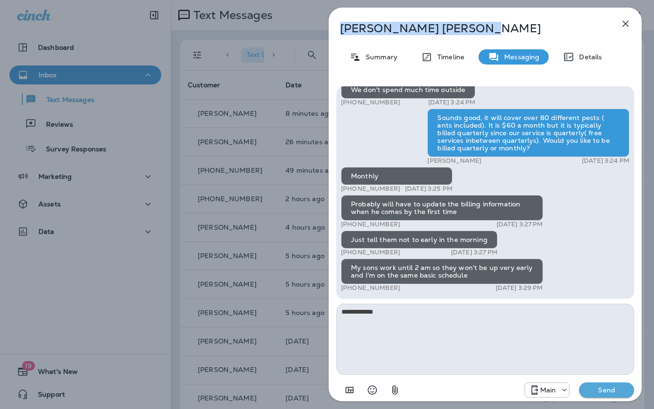
drag, startPoint x: 414, startPoint y: 26, endPoint x: 350, endPoint y: 30, distance: 64.7
click at [281, 22] on div "[PERSON_NAME] Summary Timeline Messaging Details Exciting News! [PERSON_NAME]’s…" at bounding box center [327, 204] width 654 height 409
click at [407, 29] on p "Dana Hartwell" at bounding box center [469, 28] width 259 height 13
drag, startPoint x: 379, startPoint y: 26, endPoint x: 288, endPoint y: 26, distance: 91.1
click at [281, 26] on div "[PERSON_NAME] Summary Timeline Messaging Details Exciting News! [PERSON_NAME]’s…" at bounding box center [327, 204] width 654 height 409
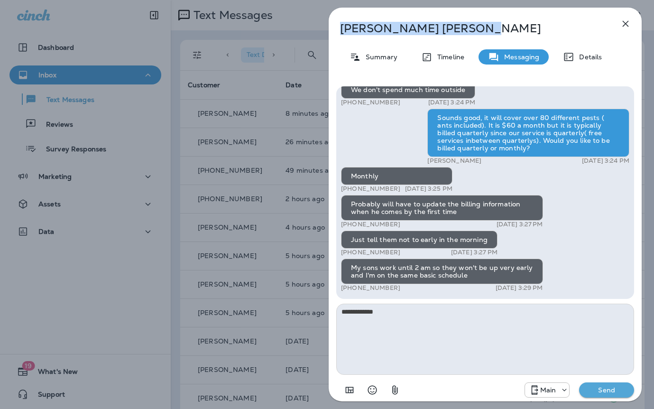
copy p "Dana Hartwell"
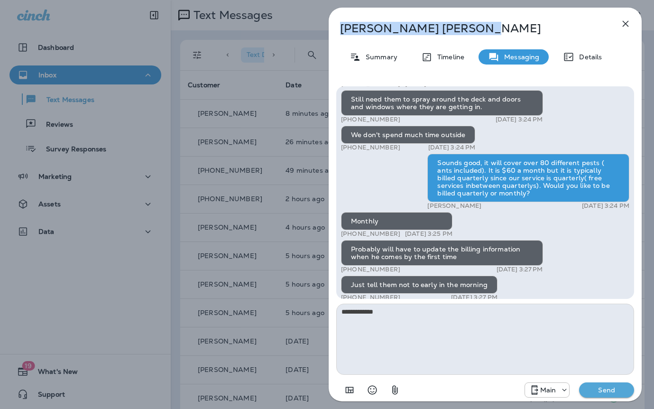
scroll to position [-43, 0]
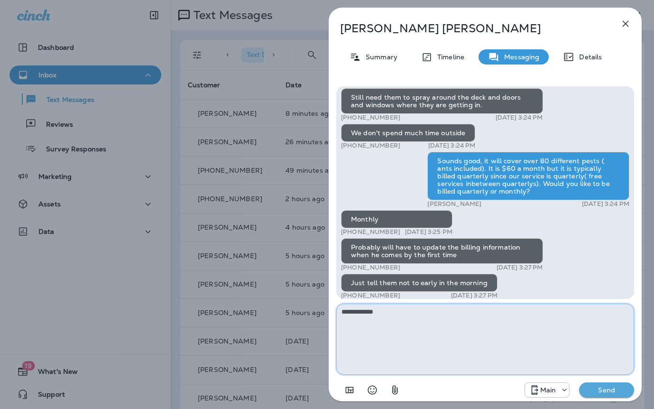
click at [429, 320] on textarea "**********" at bounding box center [485, 339] width 298 height 71
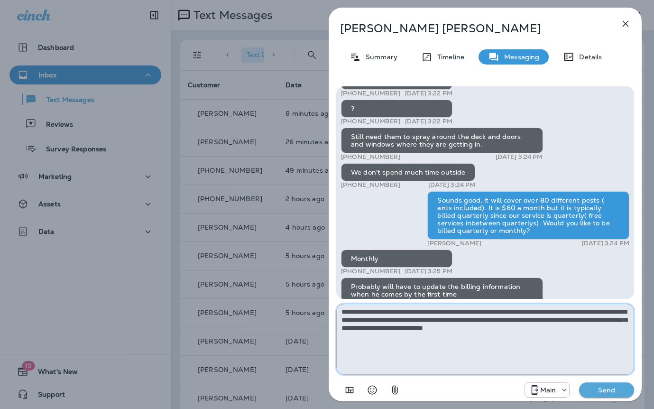
scroll to position [0, 0]
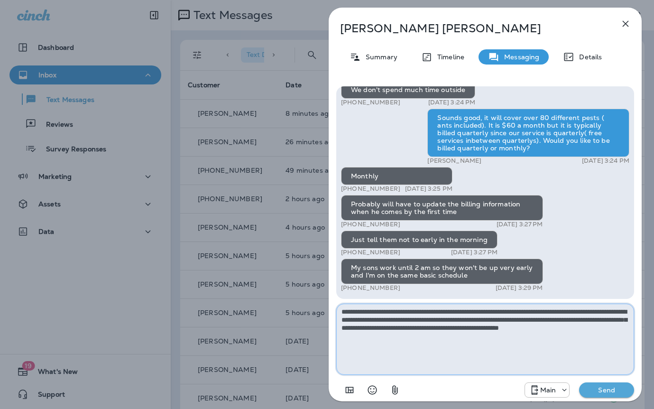
click at [518, 312] on textarea "**********" at bounding box center [485, 339] width 298 height 71
type textarea "**********"
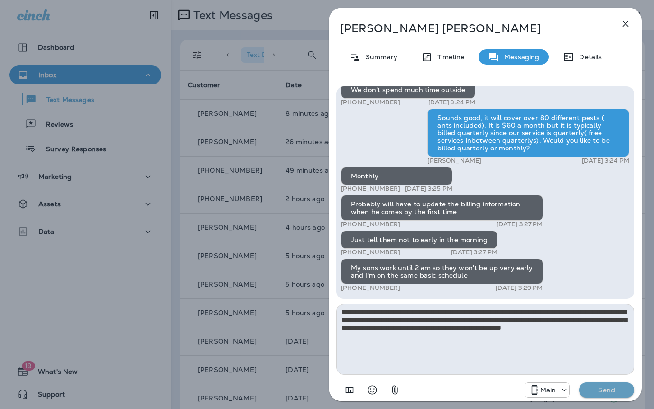
click at [612, 388] on p "Send" at bounding box center [607, 390] width 40 height 9
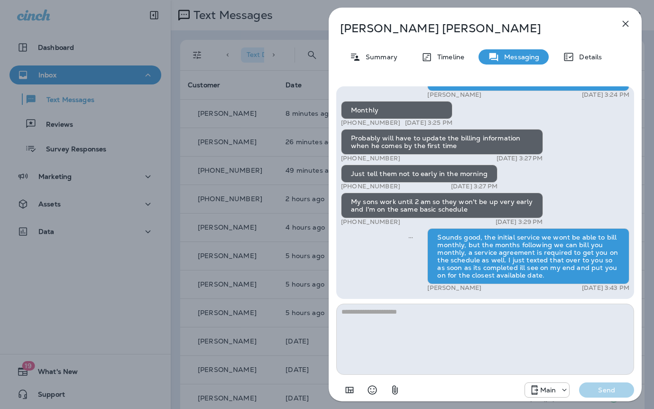
click at [269, 121] on div "[PERSON_NAME] Summary Timeline Messaging Details Exciting News! [PERSON_NAME]’s…" at bounding box center [327, 204] width 654 height 409
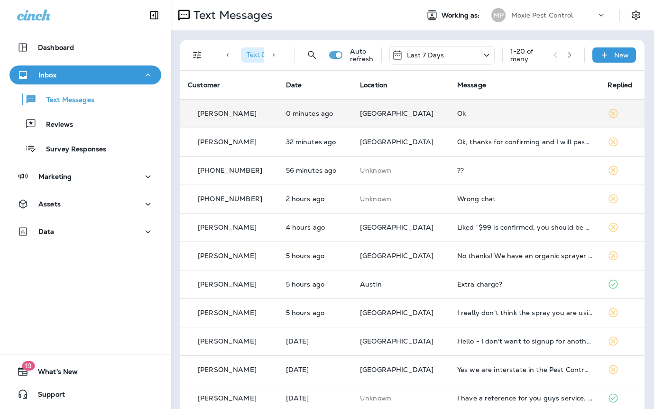
click at [476, 124] on td "Ok" at bounding box center [525, 113] width 151 height 28
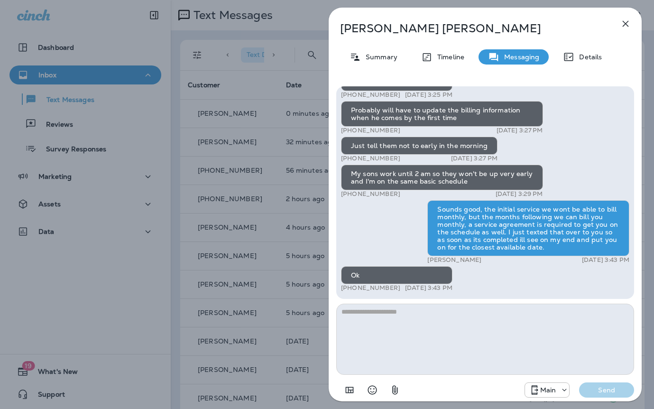
click at [300, 214] on div "[PERSON_NAME] Summary Timeline Messaging Details Exciting News! [PERSON_NAME]’s…" at bounding box center [327, 204] width 654 height 409
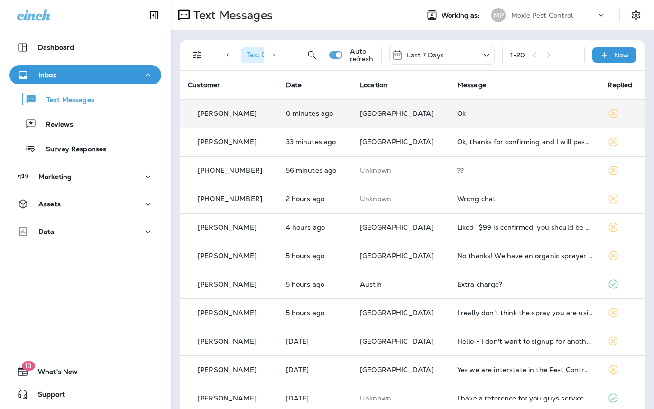
click at [450, 116] on td "Ok" at bounding box center [525, 113] width 151 height 28
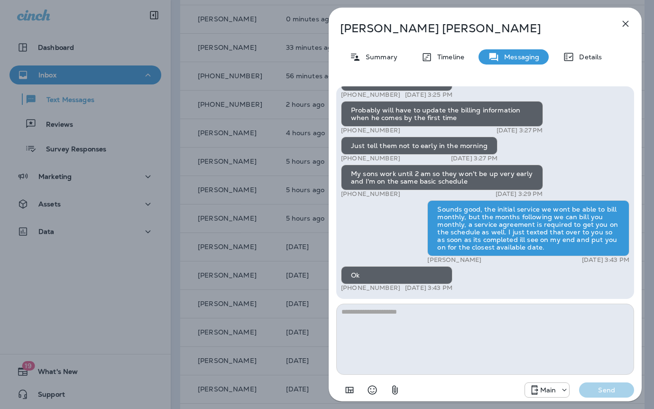
click at [233, 216] on div "[PERSON_NAME] Summary Timeline Messaging Details Exciting News! [PERSON_NAME]’s…" at bounding box center [327, 204] width 654 height 409
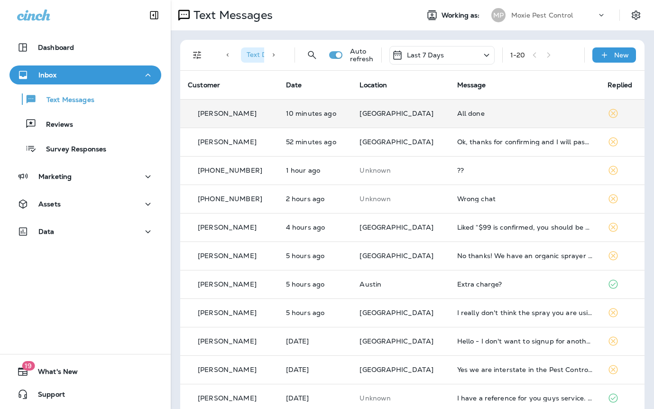
click at [289, 116] on td "10 minutes ago" at bounding box center [316, 113] width 74 height 28
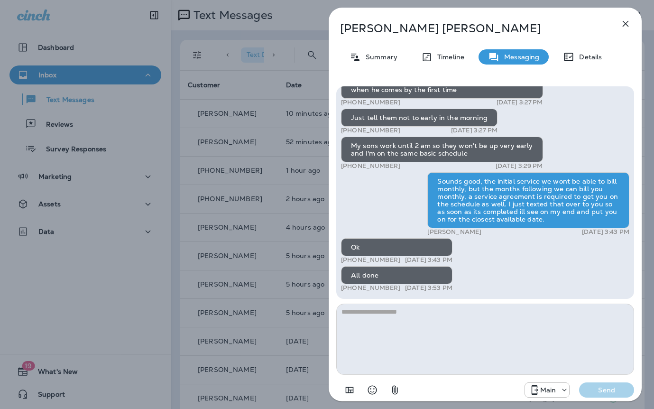
click at [422, 329] on textarea at bounding box center [485, 339] width 298 height 71
type textarea "**********"
click at [608, 391] on p "Send" at bounding box center [607, 390] width 40 height 9
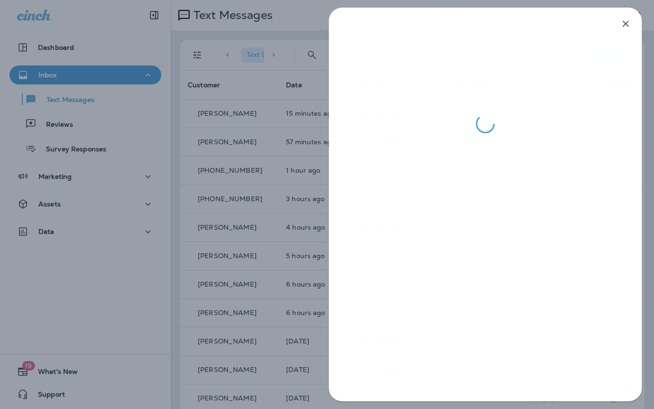
drag, startPoint x: 264, startPoint y: 92, endPoint x: 275, endPoint y: 93, distance: 11.4
click at [264, 92] on div at bounding box center [327, 204] width 654 height 409
